Goal: Task Accomplishment & Management: Complete application form

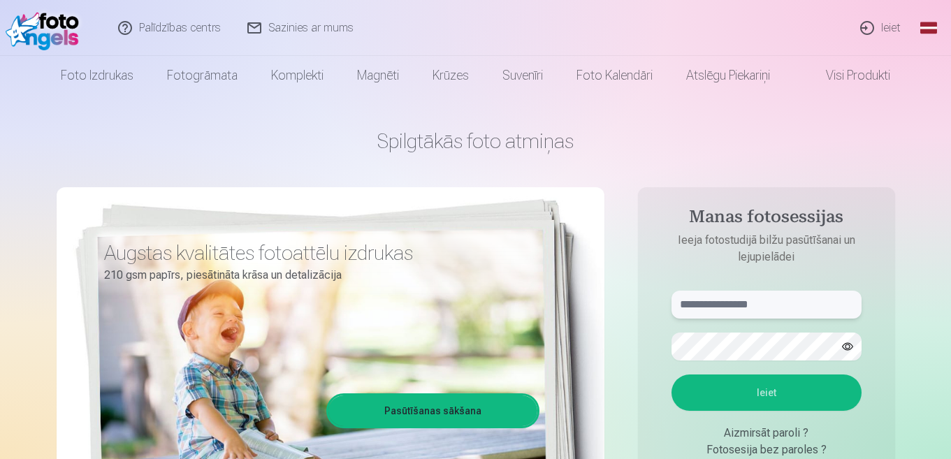
click at [801, 309] on input "text" at bounding box center [767, 305] width 190 height 28
type input "**********"
click at [771, 395] on button "Ieiet" at bounding box center [767, 393] width 190 height 36
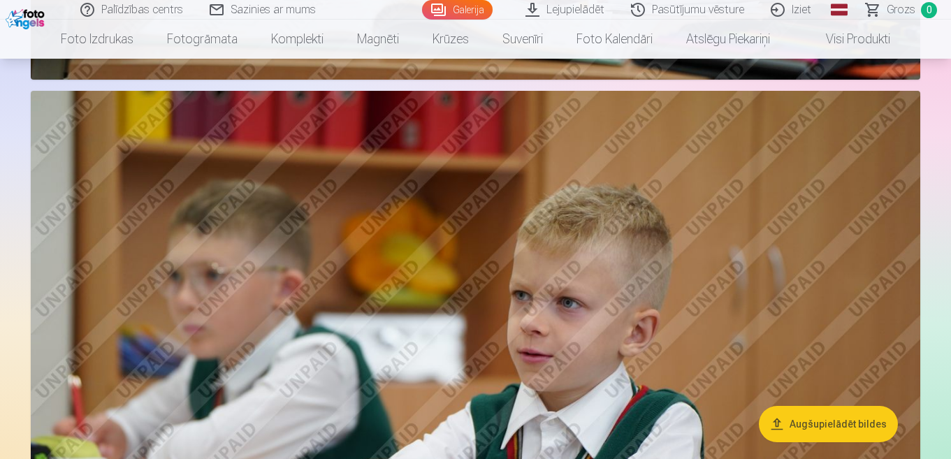
scroll to position [1778, 0]
